Goal: Task Accomplishment & Management: Complete application form

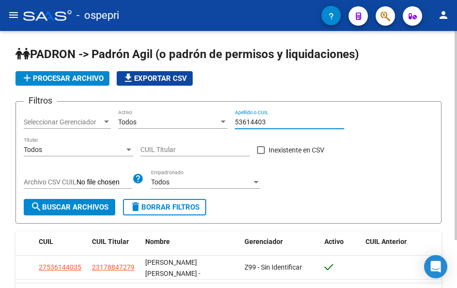
click at [268, 123] on input "53614403" at bounding box center [289, 122] width 109 height 8
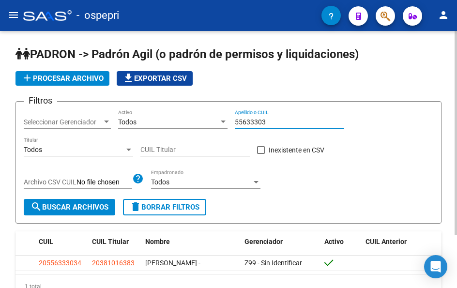
click at [267, 118] on input "55633303" at bounding box center [289, 122] width 109 height 8
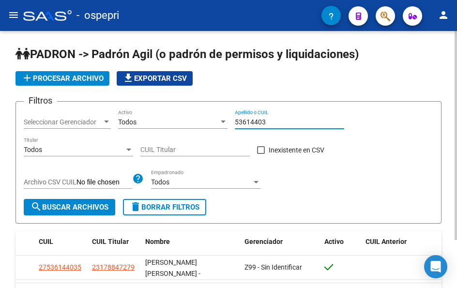
click at [270, 120] on input "53614403" at bounding box center [289, 122] width 109 height 8
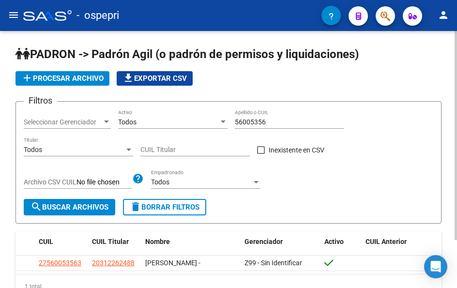
click at [266, 115] on div "56005356 Apellido o CUIL" at bounding box center [289, 118] width 109 height 19
click at [267, 119] on input "56005356" at bounding box center [289, 122] width 109 height 8
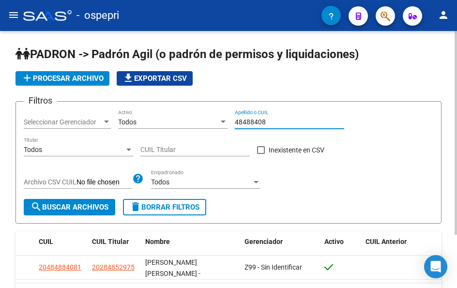
type input "48488408"
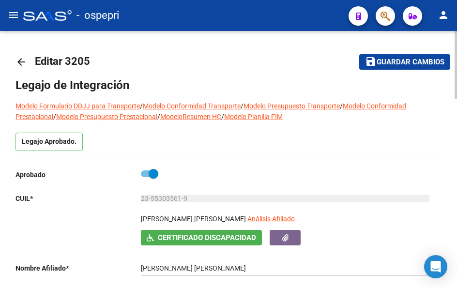
click at [18, 60] on mat-icon "arrow_back" at bounding box center [22, 62] width 12 height 12
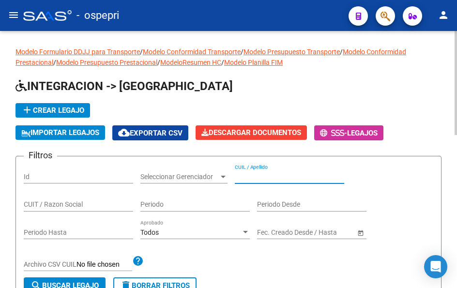
click at [267, 176] on input "CUIL / Apellido" at bounding box center [289, 177] width 109 height 8
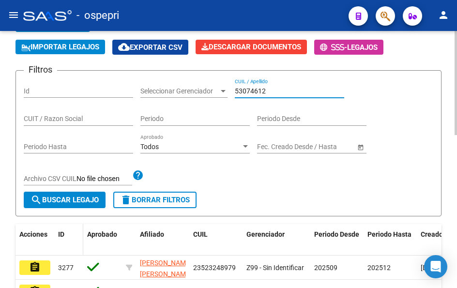
scroll to position [97, 0]
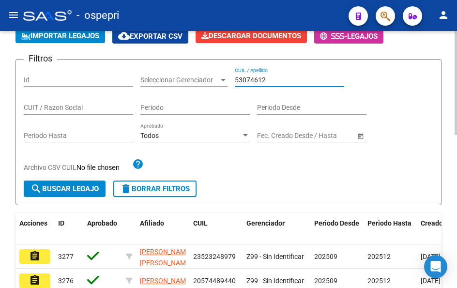
type input "53074612"
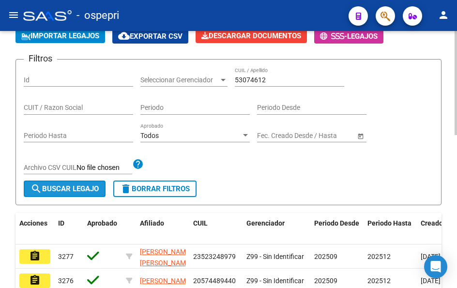
click at [51, 187] on span "search Buscar Legajo" at bounding box center [65, 189] width 68 height 9
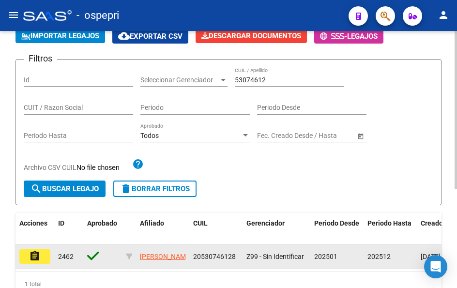
click at [38, 258] on mat-icon "assignment" at bounding box center [35, 256] width 12 height 12
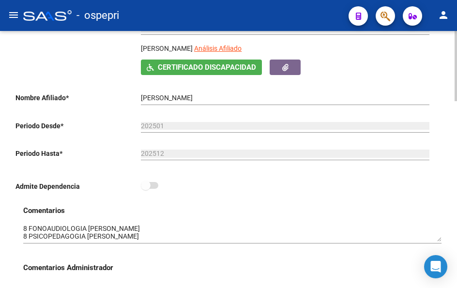
scroll to position [194, 0]
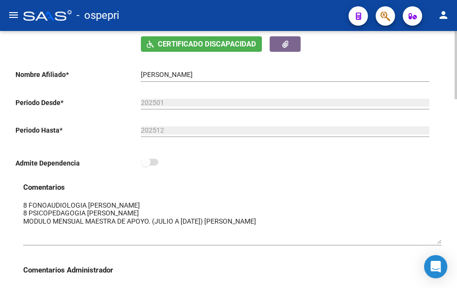
drag, startPoint x: 438, startPoint y: 218, endPoint x: 433, endPoint y: 243, distance: 25.9
click at [433, 243] on textarea at bounding box center [232, 223] width 419 height 44
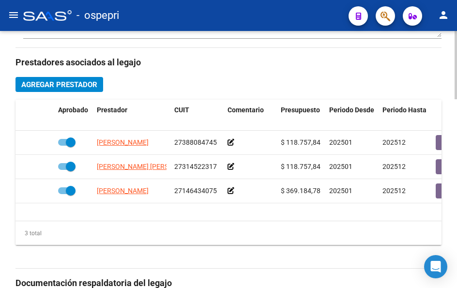
scroll to position [484, 0]
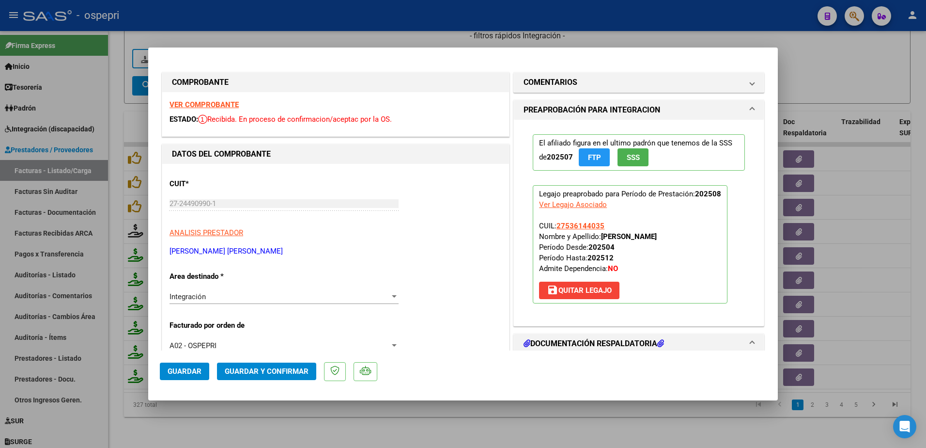
scroll to position [13, 0]
click at [510, 352] on mat-dialog-actions "Guardar Guardar y Confirmar" at bounding box center [463, 369] width 607 height 38
type input "$ 0,00"
